Goal: Task Accomplishment & Management: Use online tool/utility

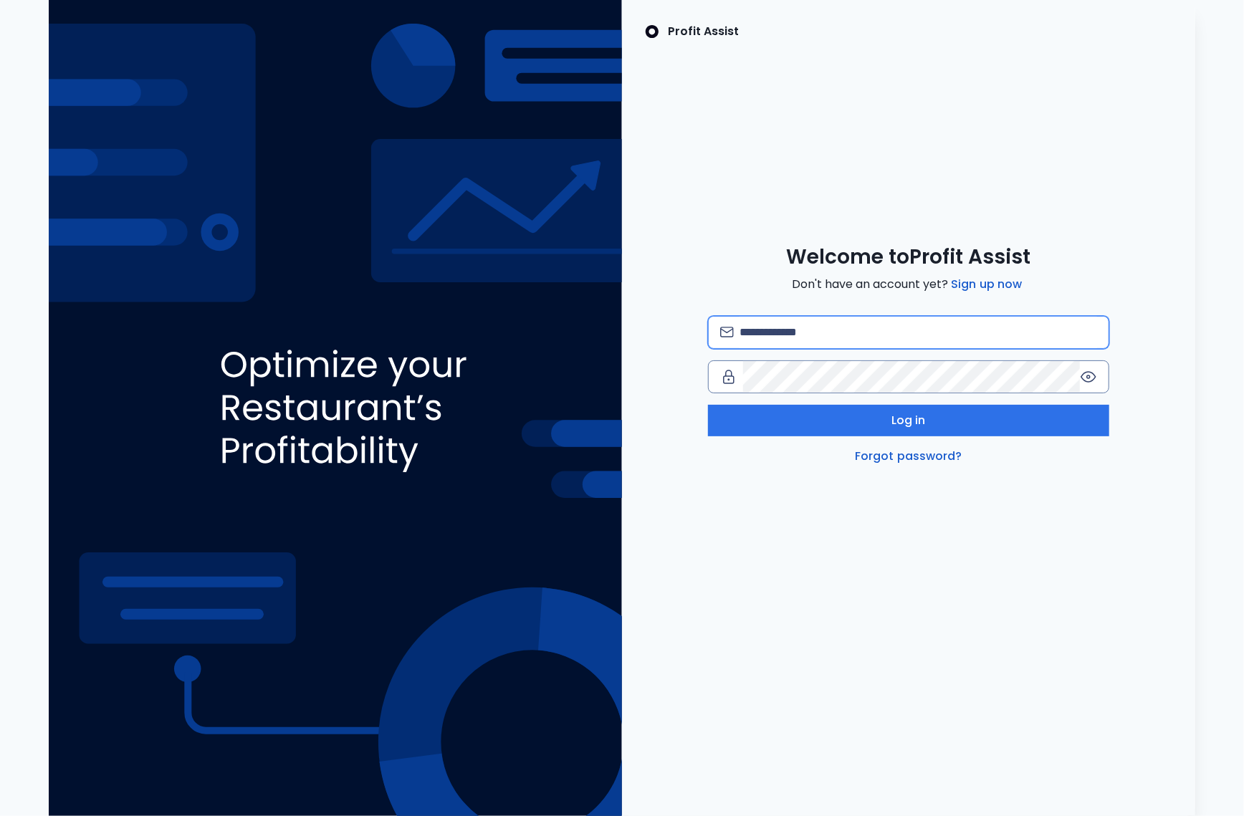
click at [769, 327] on input "email" at bounding box center [919, 333] width 358 height 32
type input "*"
type input "**********"
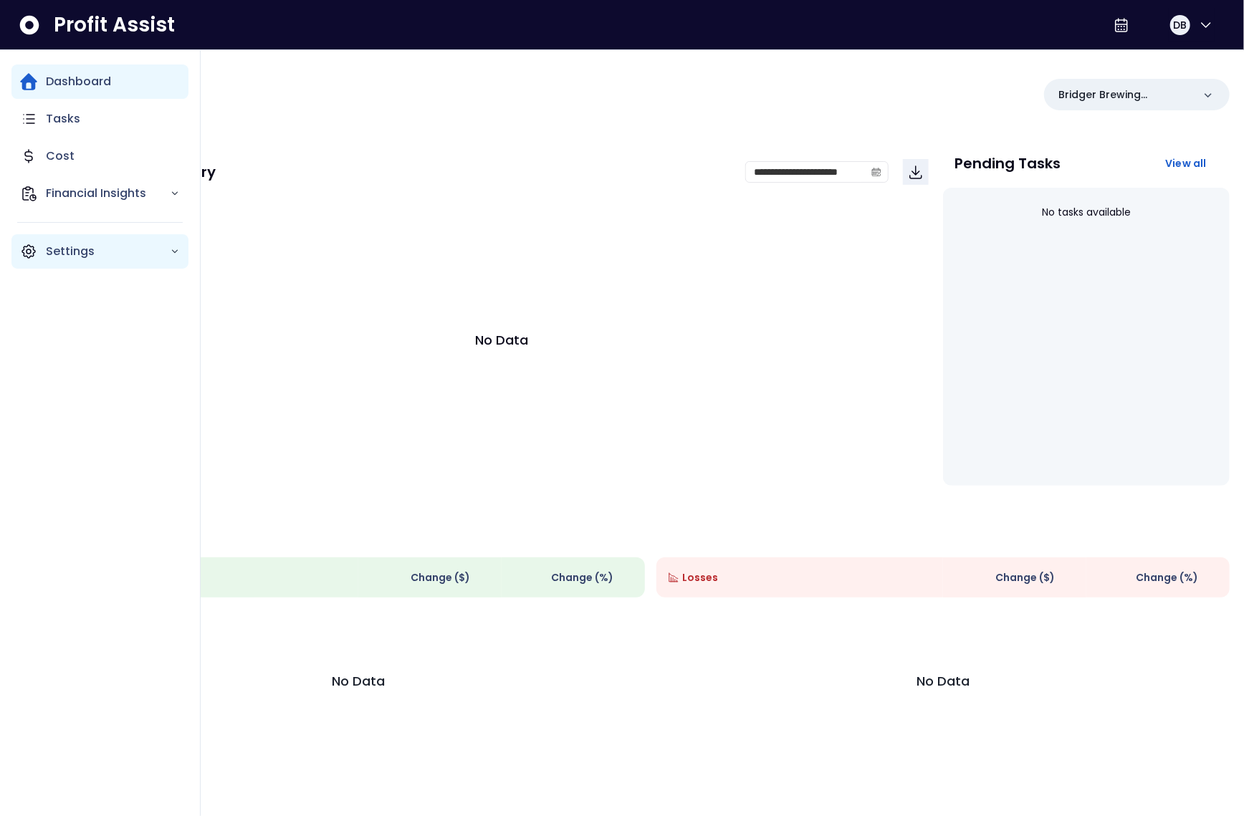
click at [27, 252] on icon "Main navigation" at bounding box center [28, 251] width 17 height 17
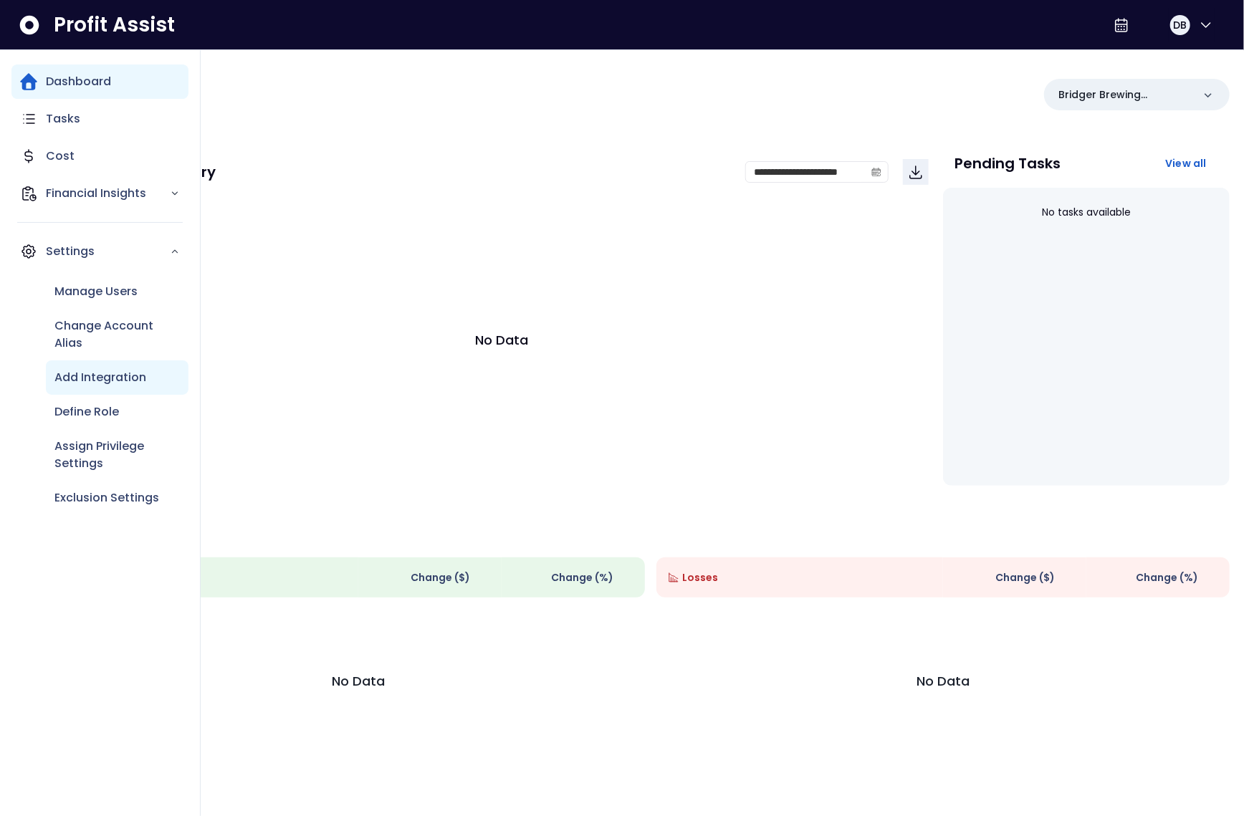
click at [107, 375] on p "Add Integration" at bounding box center [100, 377] width 92 height 17
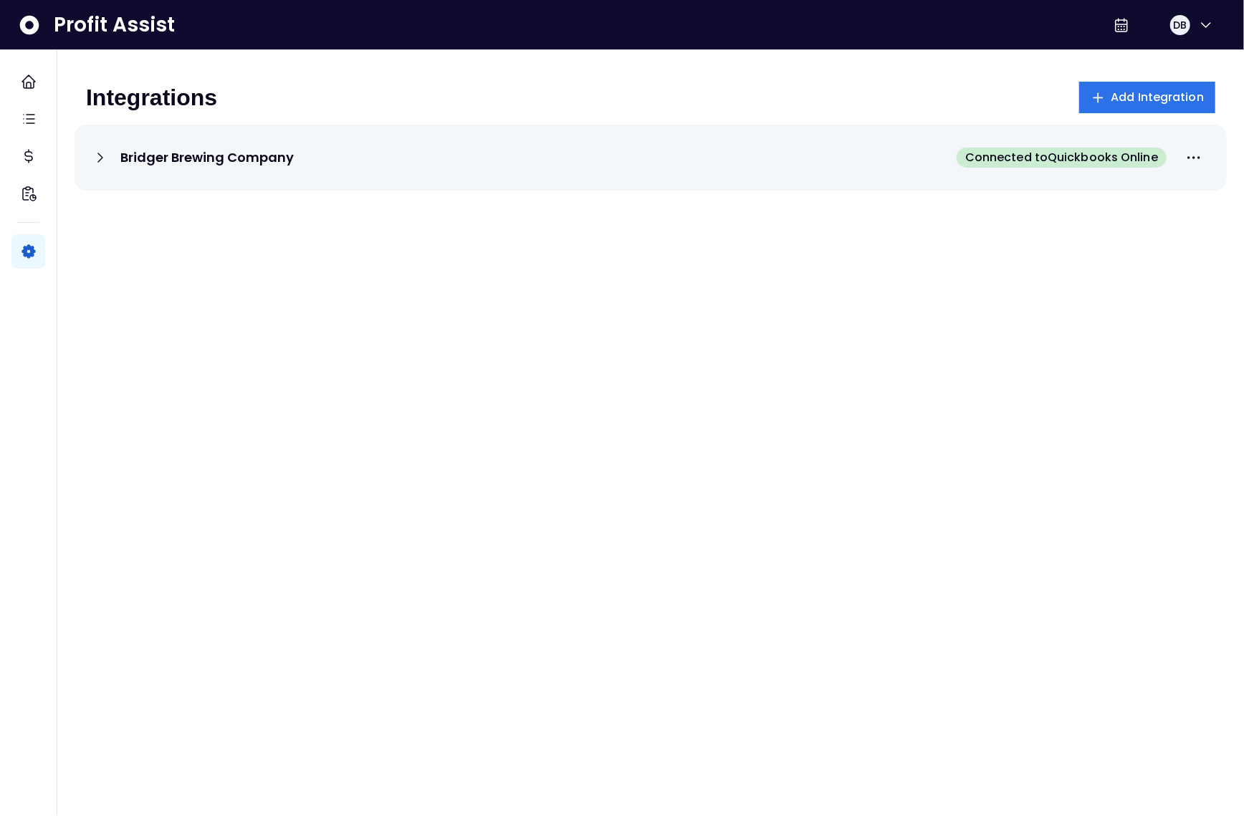
click at [89, 161] on div "Bridger Brewing Company Connected to Quickbooks Online" at bounding box center [651, 158] width 1152 height 66
click at [95, 153] on icon at bounding box center [100, 157] width 17 height 17
